Goal: Browse casually

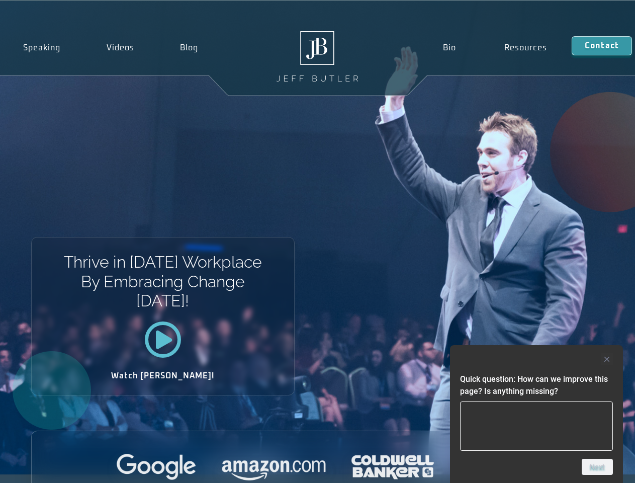
click at [317, 241] on div "Thrive in [DATE] Workplace By Embracing Change [DATE]! Watch [PERSON_NAME]!" at bounding box center [317, 237] width 635 height 473
click at [537, 359] on div at bounding box center [536, 359] width 153 height 12
click at [598, 467] on div at bounding box center [318, 468] width 572 height 28
